Goal: Information Seeking & Learning: Learn about a topic

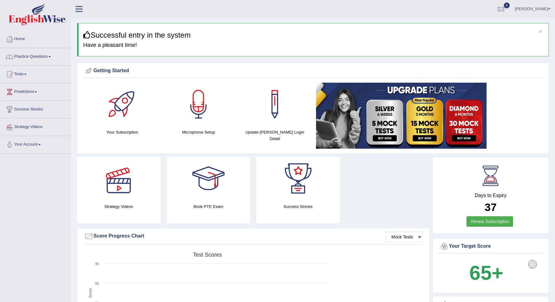
click at [63, 57] on link "Practice Questions" at bounding box center [35, 55] width 70 height 15
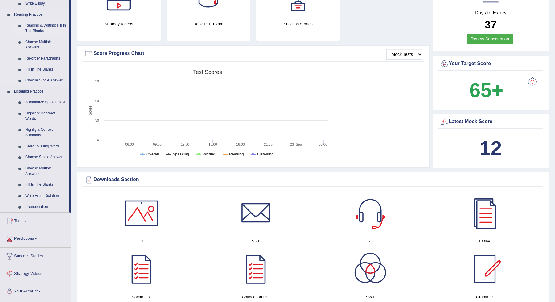
scroll to position [183, 0]
click at [54, 222] on link "Tests" at bounding box center [35, 219] width 70 height 15
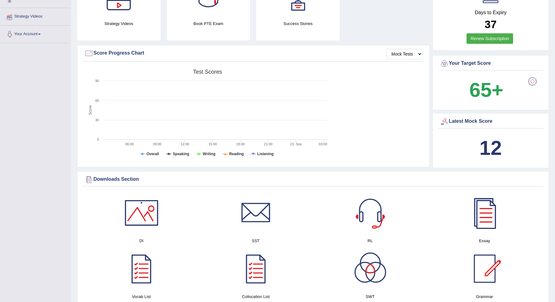
scroll to position [118, 0]
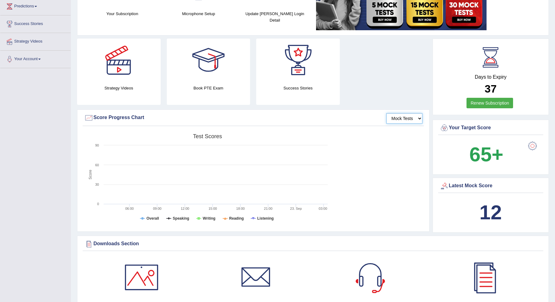
click at [420, 117] on select "Mock Tests" at bounding box center [404, 118] width 36 height 10
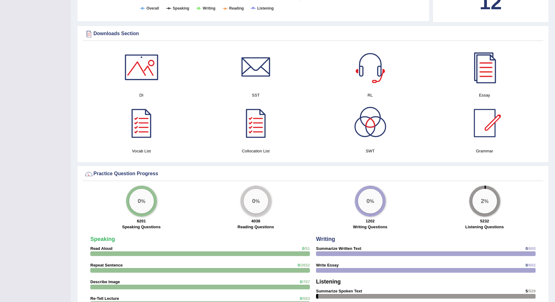
scroll to position [0, 0]
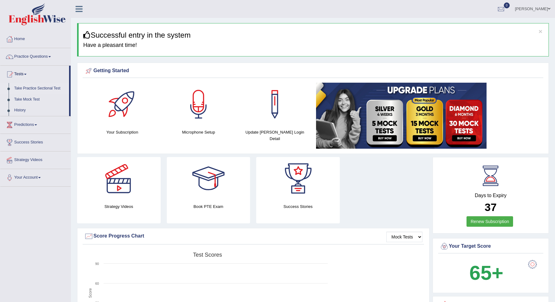
click at [37, 88] on link "Take Practice Sectional Test" at bounding box center [40, 88] width 58 height 11
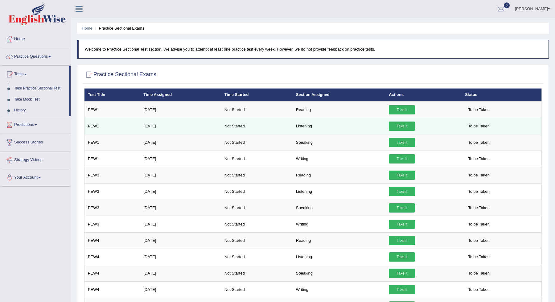
click at [400, 125] on link "Take it" at bounding box center [402, 125] width 26 height 9
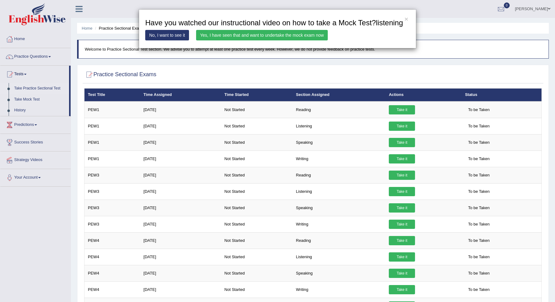
click at [280, 40] on link "Yes, I have seen that and want to undertake the mock exam now" at bounding box center [262, 35] width 132 height 10
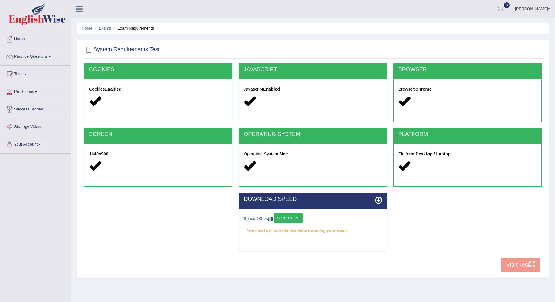
click at [297, 218] on button "Start 10s Test" at bounding box center [288, 217] width 29 height 9
click at [524, 266] on button "Start Test" at bounding box center [520, 264] width 39 height 14
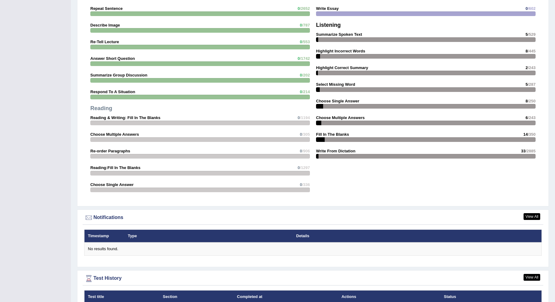
scroll to position [590, 0]
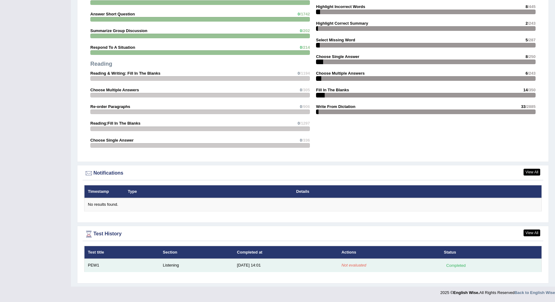
click at [351, 264] on em "Not evaluated" at bounding box center [353, 265] width 25 height 5
click at [231, 265] on td "Listening" at bounding box center [196, 265] width 74 height 13
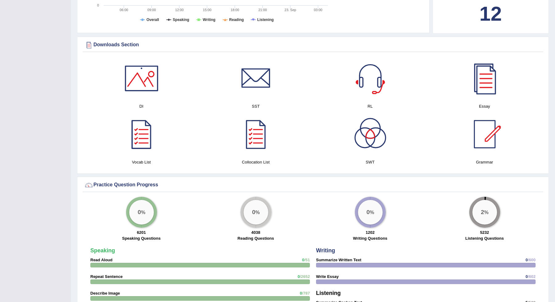
scroll to position [315, 0]
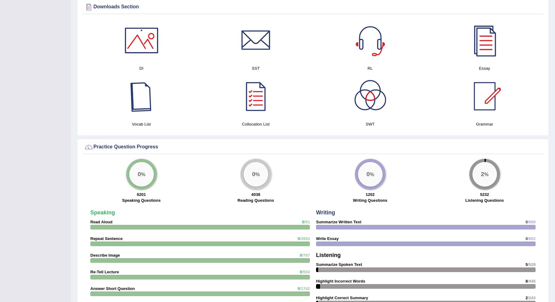
click at [138, 99] on div at bounding box center [141, 96] width 43 height 43
click at [263, 103] on div at bounding box center [255, 96] width 43 height 43
click at [371, 100] on div at bounding box center [370, 96] width 43 height 43
click at [494, 98] on div at bounding box center [484, 96] width 43 height 43
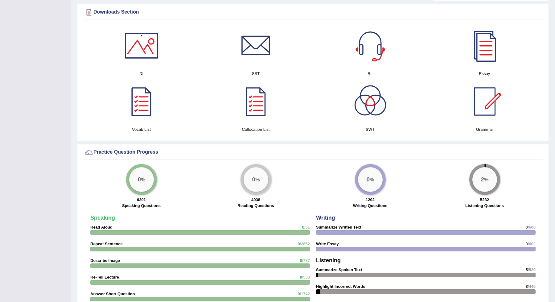
scroll to position [310, 0]
click at [477, 52] on div at bounding box center [484, 46] width 43 height 43
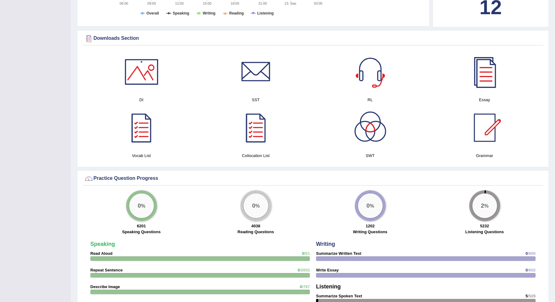
scroll to position [281, 0]
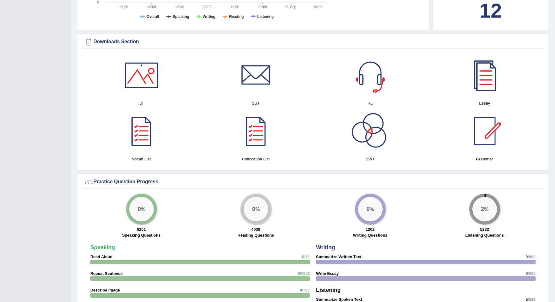
click at [371, 86] on div at bounding box center [370, 75] width 43 height 43
click at [156, 82] on div at bounding box center [141, 75] width 43 height 43
click at [250, 80] on div at bounding box center [255, 75] width 43 height 43
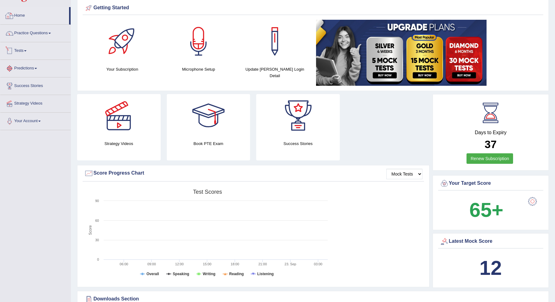
scroll to position [0, 0]
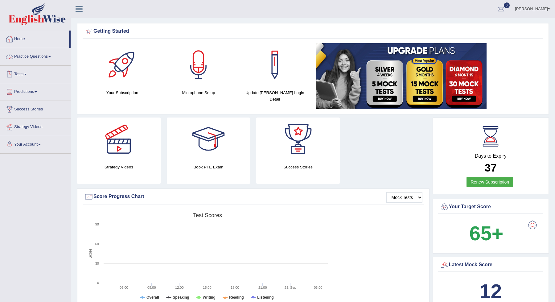
click at [41, 52] on link "Practice Questions" at bounding box center [35, 55] width 70 height 15
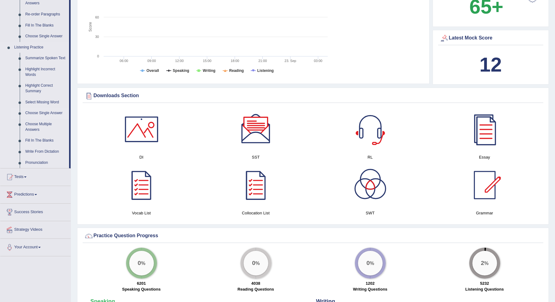
scroll to position [230, 0]
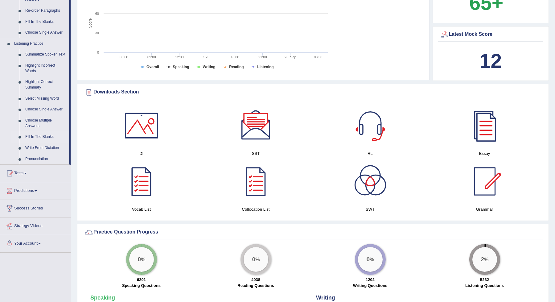
click at [46, 141] on link "Fill In The Blanks" at bounding box center [46, 136] width 47 height 11
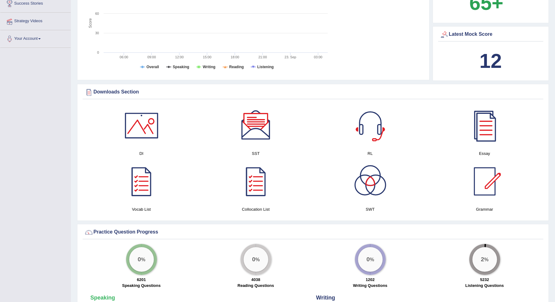
scroll to position [124, 0]
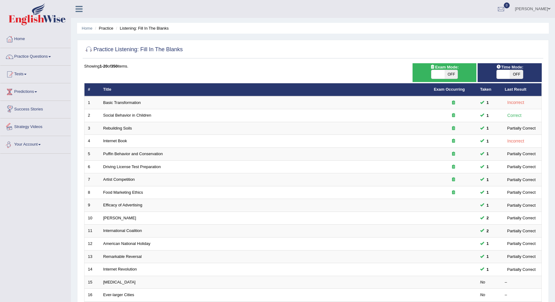
click at [47, 91] on link "Predictions" at bounding box center [35, 90] width 70 height 15
click at [44, 60] on link "Practice Questions" at bounding box center [35, 55] width 70 height 15
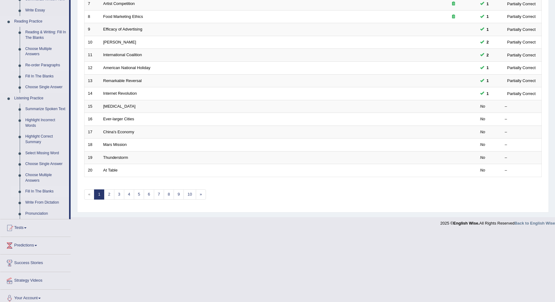
scroll to position [186, 0]
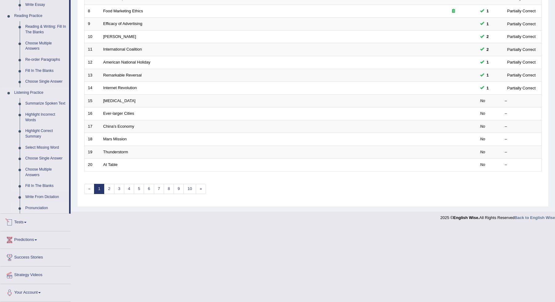
click at [41, 208] on link "Pronunciation" at bounding box center [46, 208] width 47 height 11
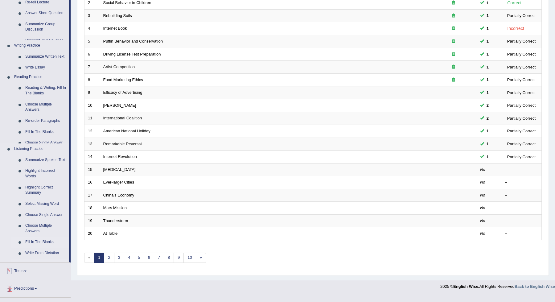
scroll to position [103, 0]
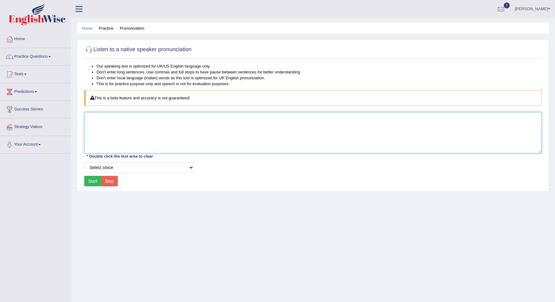
click at [104, 136] on textarea at bounding box center [313, 132] width 458 height 41
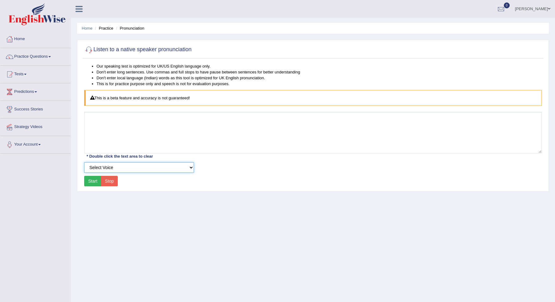
click at [149, 170] on select "Select Voice UK English [DEMOGRAPHIC_DATA] UK English [DEMOGRAPHIC_DATA]" at bounding box center [139, 167] width 110 height 10
select select "49"
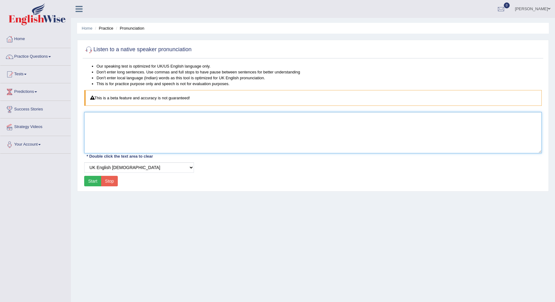
click at [153, 125] on textarea at bounding box center [313, 132] width 458 height 41
type textarea "another"
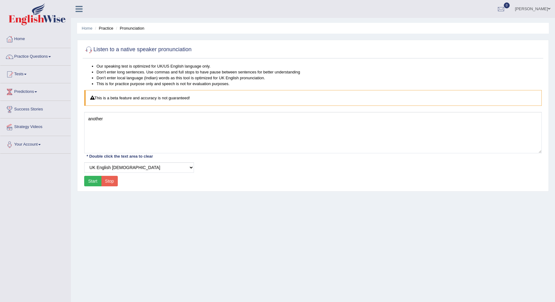
click at [93, 179] on button "Start" at bounding box center [92, 181] width 17 height 10
click at [57, 58] on link "Practice Questions" at bounding box center [35, 55] width 70 height 15
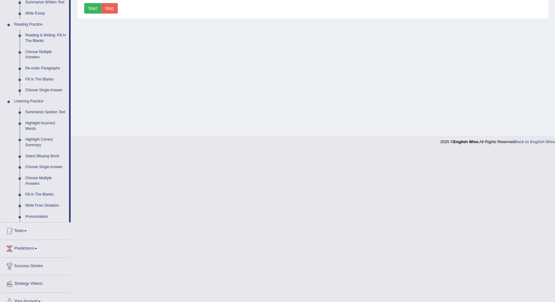
scroll to position [186, 0]
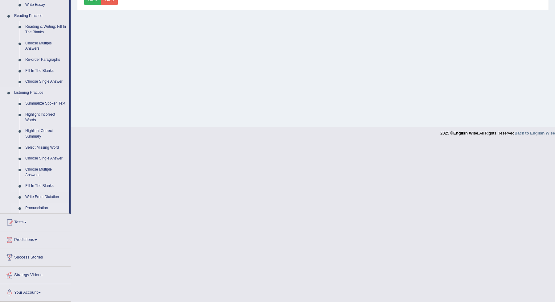
click at [34, 185] on link "Fill In The Blanks" at bounding box center [46, 185] width 47 height 11
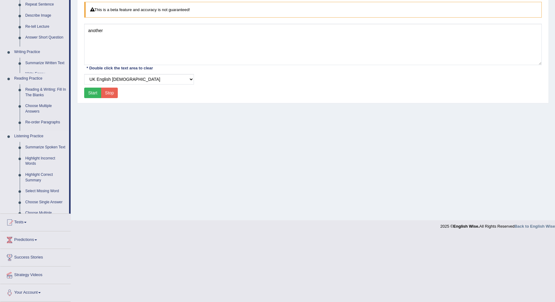
scroll to position [22, 0]
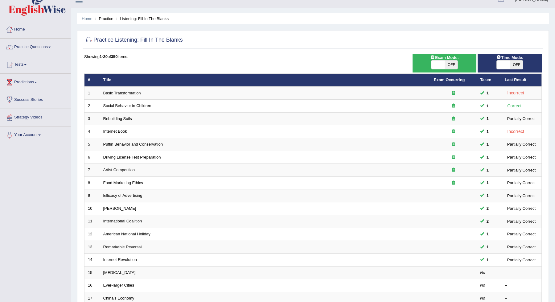
scroll to position [12, 0]
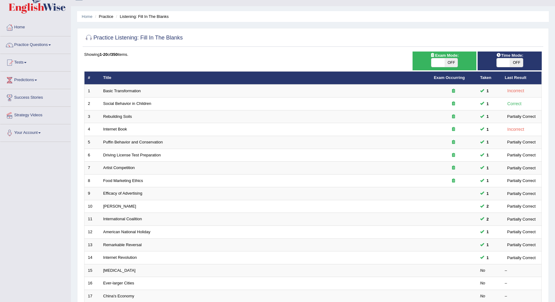
click at [454, 60] on span "OFF" at bounding box center [451, 62] width 13 height 9
checkbox input "true"
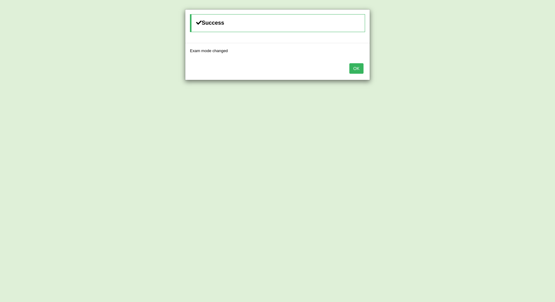
click at [518, 62] on div "Success Exam mode changed OK" at bounding box center [277, 151] width 555 height 302
click at [357, 68] on button "OK" at bounding box center [356, 68] width 14 height 10
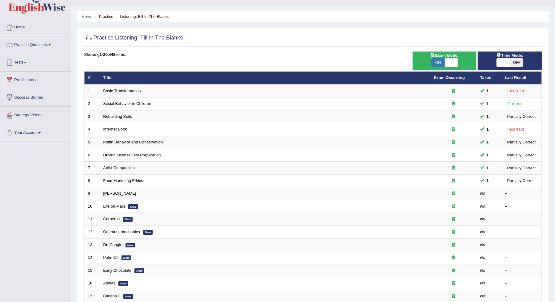
click at [518, 63] on span "OFF" at bounding box center [516, 62] width 13 height 9
checkbox input "true"
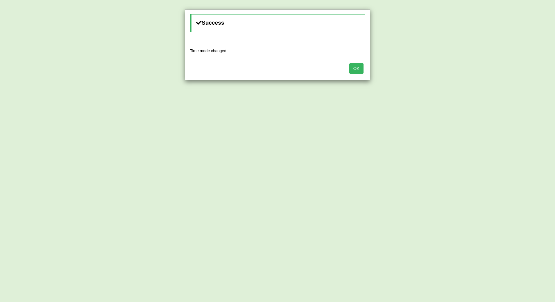
click at [356, 65] on button "OK" at bounding box center [356, 68] width 14 height 10
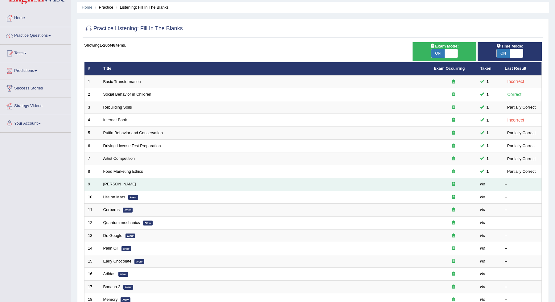
scroll to position [28, 0]
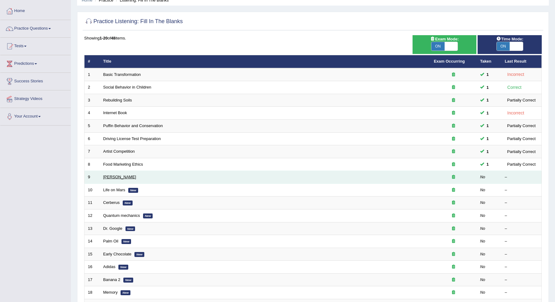
click at [104, 175] on link "Curie" at bounding box center [119, 177] width 33 height 5
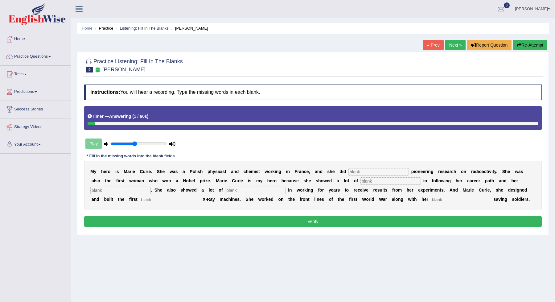
click at [140, 199] on input "text" at bounding box center [170, 199] width 60 height 7
type input "mobile"
click at [135, 189] on input "text" at bounding box center [120, 190] width 60 height 7
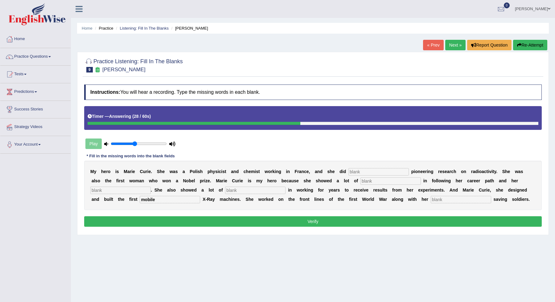
click at [368, 171] on input "text" at bounding box center [378, 171] width 60 height 7
click at [364, 180] on input "text" at bounding box center [390, 180] width 60 height 7
type input "determination"
click at [127, 187] on input "text" at bounding box center [120, 190] width 60 height 7
type input "pasion"
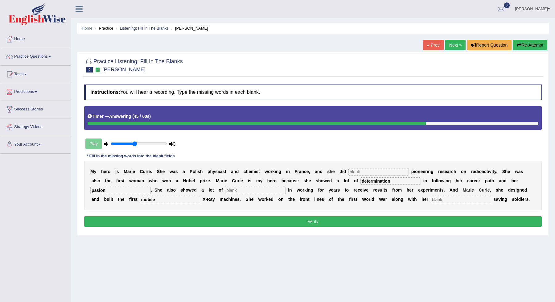
click at [234, 189] on input "text" at bounding box center [255, 190] width 60 height 7
type input "patients"
click at [375, 168] on input "text" at bounding box center [378, 171] width 60 height 7
type input "condiuct"
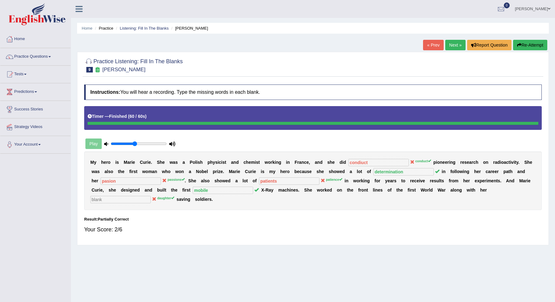
click at [453, 44] on link "Next »" at bounding box center [455, 45] width 20 height 10
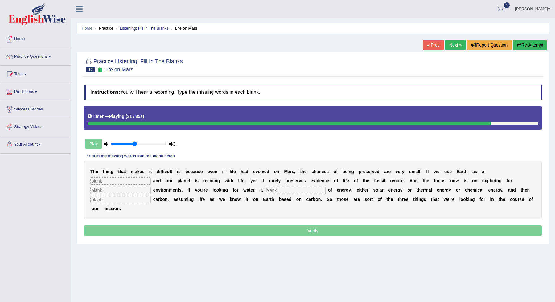
click at [123, 200] on input "text" at bounding box center [120, 199] width 60 height 7
type input "organic"
click at [275, 184] on div "T h e t h i n g t h a t m a k e s i t d i f f i c u l t i s b e c a u s e e v e…" at bounding box center [313, 190] width 458 height 59
click at [274, 188] on input "text" at bounding box center [295, 190] width 60 height 7
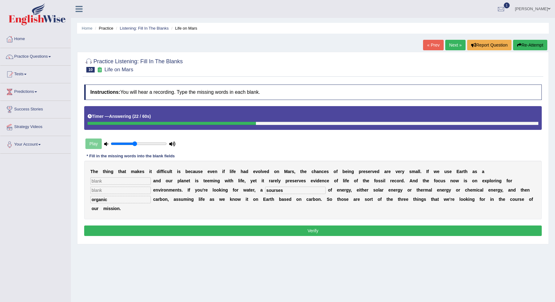
type input "sourses"
click at [134, 191] on input "text" at bounding box center [120, 190] width 60 height 7
type input "hate"
click at [123, 183] on input "text" at bounding box center [120, 180] width 60 height 7
type input "referent"
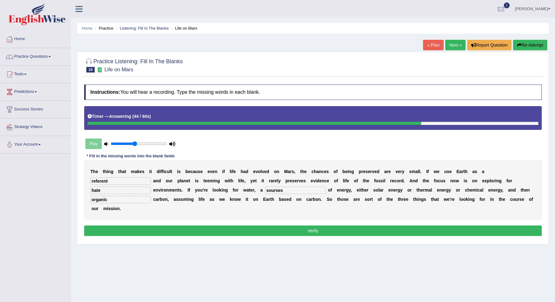
click at [130, 191] on input "hate" at bounding box center [120, 190] width 60 height 7
drag, startPoint x: 130, startPoint y: 191, endPoint x: 88, endPoint y: 192, distance: 42.3
click at [88, 192] on div "T h e t h i n g t h a t m a k e s i t d i f f i c u l t i s b e c a u s e e v e…" at bounding box center [313, 190] width 458 height 59
type input "huge"
click at [222, 227] on button "Verify" at bounding box center [313, 230] width 458 height 10
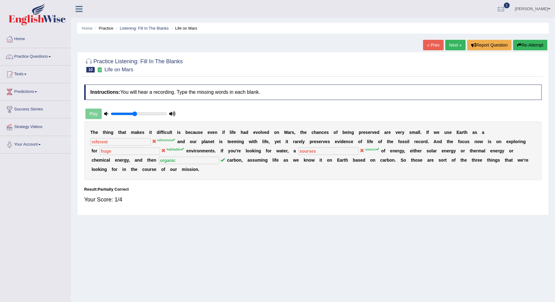
click at [456, 49] on link "Next »" at bounding box center [455, 45] width 20 height 10
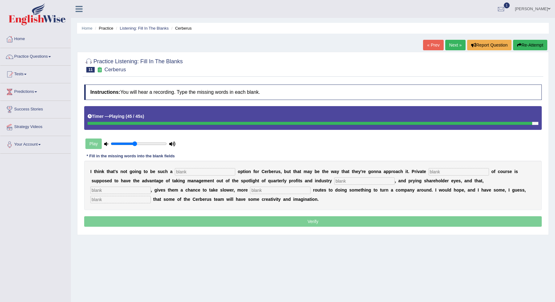
click at [197, 171] on input "text" at bounding box center [205, 171] width 60 height 7
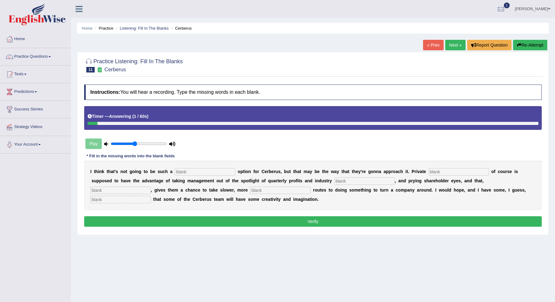
type input "v"
type input "a"
type input "vailable"
click at [429, 171] on input "text" at bounding box center [459, 171] width 60 height 7
type input "accury"
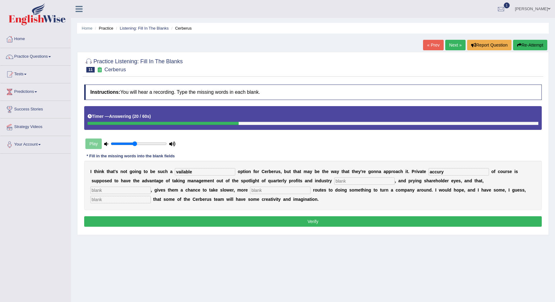
click at [334, 181] on input "text" at bounding box center [364, 180] width 60 height 7
click at [474, 185] on div "I t h i n k t h a t ' s n o t g o i n g t o b e s u c h a vailable o p t i o n …" at bounding box center [313, 185] width 458 height 49
click at [151, 187] on input "text" at bounding box center [120, 190] width 60 height 7
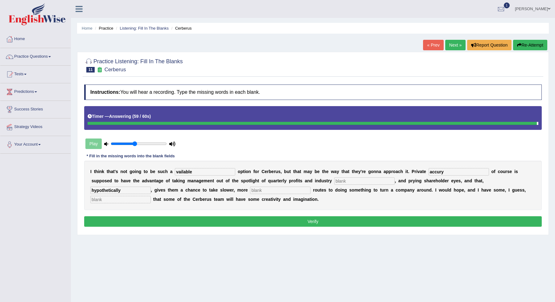
type input "hypothetically"
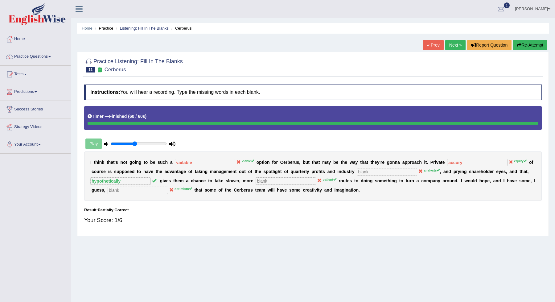
click at [455, 45] on link "Next »" at bounding box center [455, 45] width 20 height 10
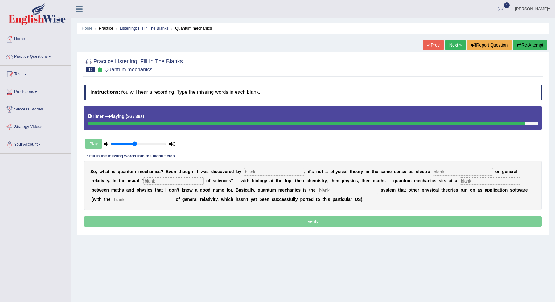
click at [173, 196] on input "text" at bounding box center [143, 199] width 60 height 7
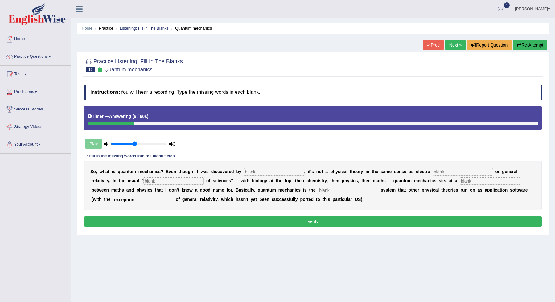
click at [173, 196] on input "exception" at bounding box center [143, 199] width 60 height 7
type input "exception"
click at [460, 183] on input "text" at bounding box center [490, 180] width 60 height 7
click at [318, 189] on input "text" at bounding box center [348, 190] width 60 height 7
type input "operative"
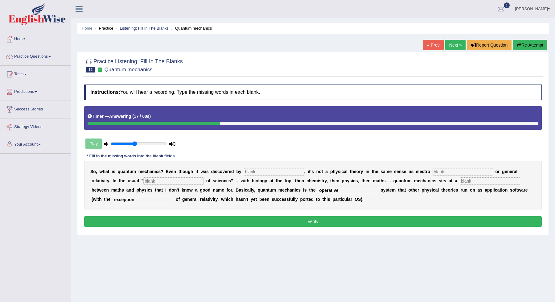
click at [448, 176] on div "S o , w h a t i s q u a n t u m m e c h a n i c s ? E v e n t h o u g h i t w a…" at bounding box center [313, 185] width 458 height 49
click at [460, 182] on input "text" at bounding box center [490, 180] width 60 height 7
type input "m"
type input "mechanic"
click at [148, 183] on input "text" at bounding box center [173, 180] width 60 height 7
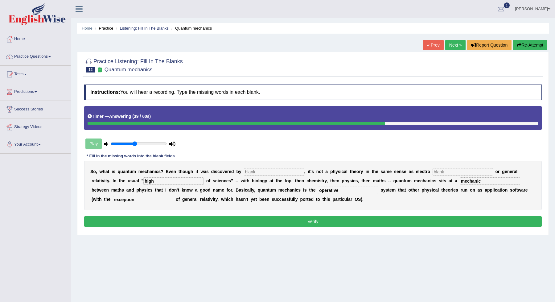
type input "high"
click at [460, 169] on input "text" at bounding box center [463, 171] width 60 height 7
type input "magnetism"
click at [274, 171] on input "text" at bounding box center [274, 171] width 60 height 7
click at [278, 222] on button "Verify" at bounding box center [313, 221] width 458 height 10
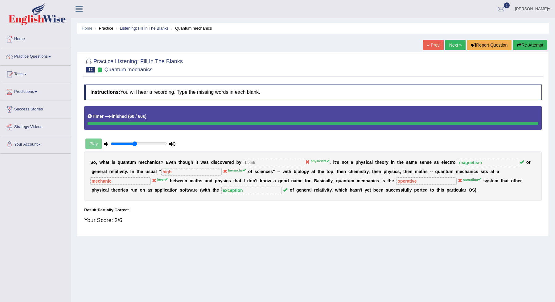
click at [455, 47] on link "Next »" at bounding box center [455, 45] width 20 height 10
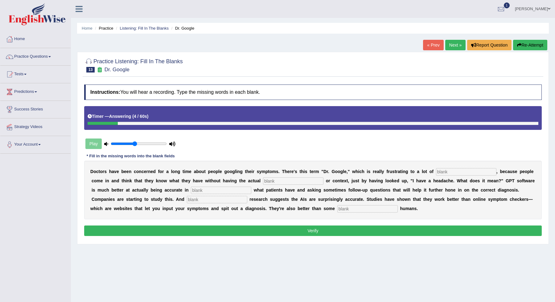
click at [352, 210] on input "text" at bounding box center [367, 208] width 60 height 7
type input "untrained"
click at [213, 206] on b "n" at bounding box center [214, 208] width 3 height 5
click at [193, 199] on input "text" at bounding box center [217, 199] width 60 height 7
click at [192, 199] on input "text" at bounding box center [217, 199] width 60 height 7
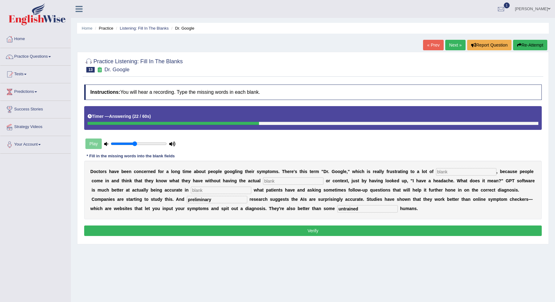
type input "preliminary"
click at [213, 187] on input "text" at bounding box center [221, 190] width 60 height 7
type input "determinate"
click at [304, 179] on input "text" at bounding box center [293, 180] width 60 height 7
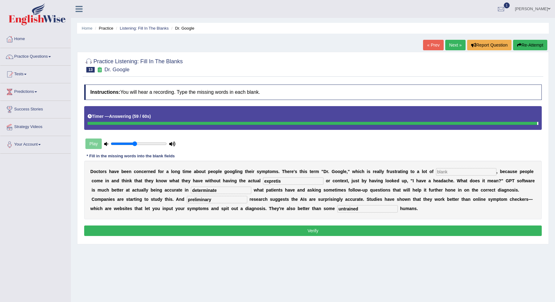
type input "expretis"
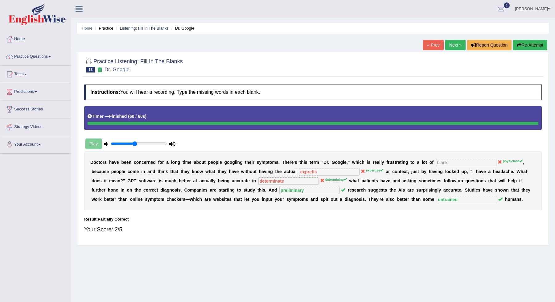
click at [454, 45] on link "Next »" at bounding box center [455, 45] width 20 height 10
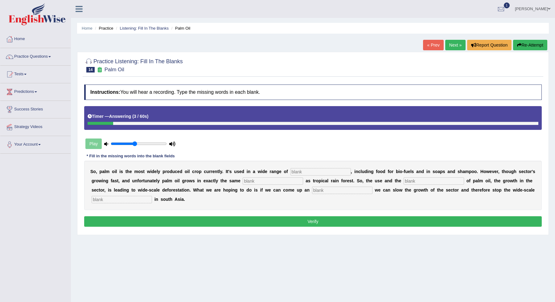
click at [330, 171] on input "text" at bounding box center [320, 171] width 60 height 7
type input "industry"
click at [280, 185] on div "S o , p a l m o i l i s t h e m o s t w i d e l y p r o d u c e d o i l c r o p…" at bounding box center [313, 185] width 458 height 49
click at [280, 182] on input "text" at bounding box center [273, 180] width 60 height 7
type input "inviroment"
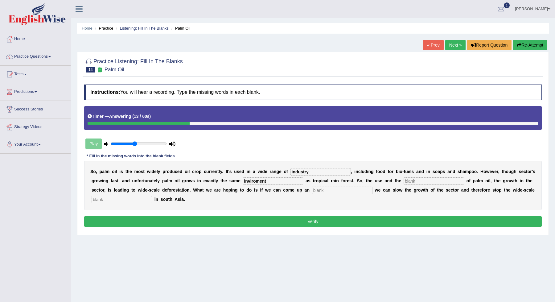
click at [404, 178] on input "text" at bounding box center [434, 180] width 60 height 7
type input "development"
click at [312, 191] on input "text" at bounding box center [342, 190] width 60 height 7
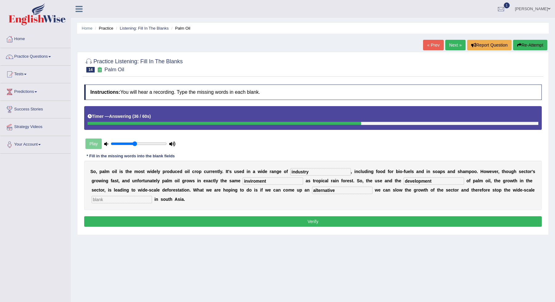
type input "alternative"
click at [125, 199] on input "text" at bounding box center [122, 199] width 60 height 7
type input "desforestation"
click at [431, 182] on input "development" at bounding box center [434, 180] width 60 height 7
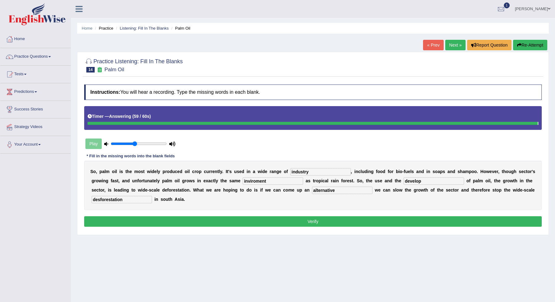
type input "develop"
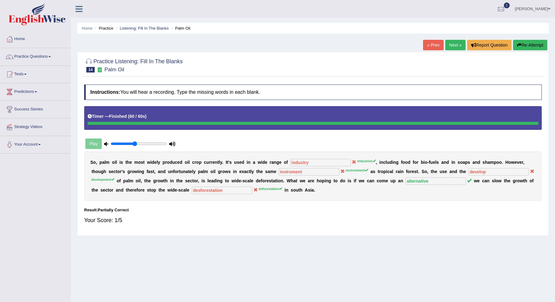
click at [455, 49] on link "Next »" at bounding box center [455, 45] width 20 height 10
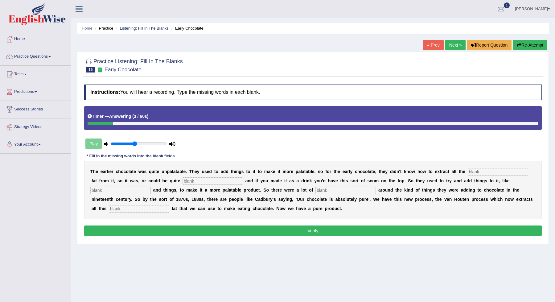
click at [135, 200] on b "S" at bounding box center [136, 199] width 3 height 5
click at [112, 205] on input "text" at bounding box center [139, 208] width 60 height 7
type input "horrible"
click at [315, 189] on input "text" at bounding box center [345, 190] width 60 height 7
type input "scandal"
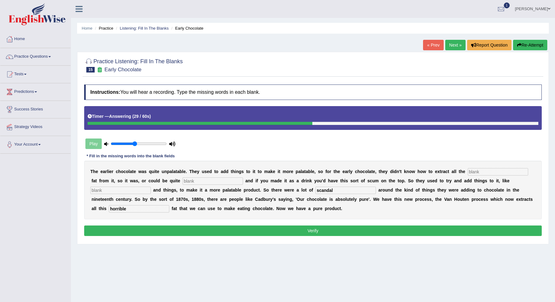
click at [118, 190] on input "text" at bounding box center [120, 190] width 60 height 7
click at [186, 178] on input "text" at bounding box center [213, 180] width 60 height 7
type input "crazy"
click at [491, 171] on input "text" at bounding box center [498, 171] width 60 height 7
type input "cocoa"
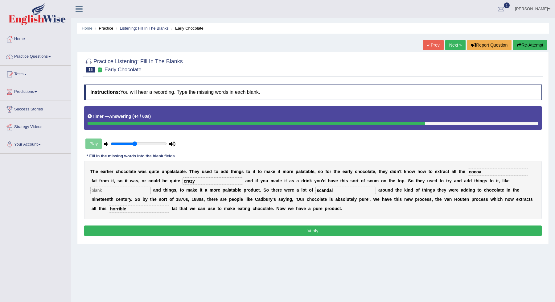
click at [125, 187] on input "text" at bounding box center [120, 190] width 60 height 7
type input "star"
